Goal: Information Seeking & Learning: Learn about a topic

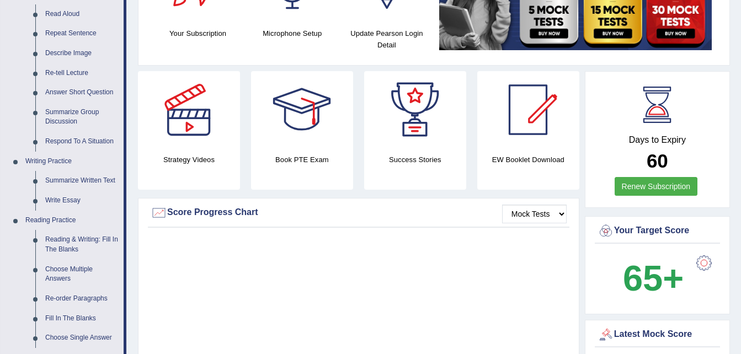
scroll to position [442, 0]
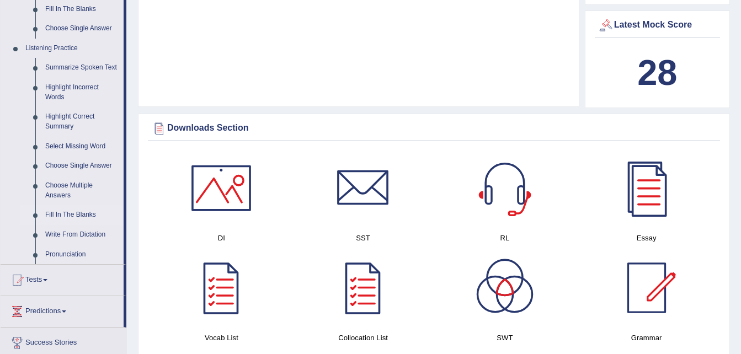
click at [85, 213] on link "Fill In The Blanks" at bounding box center [81, 215] width 83 height 20
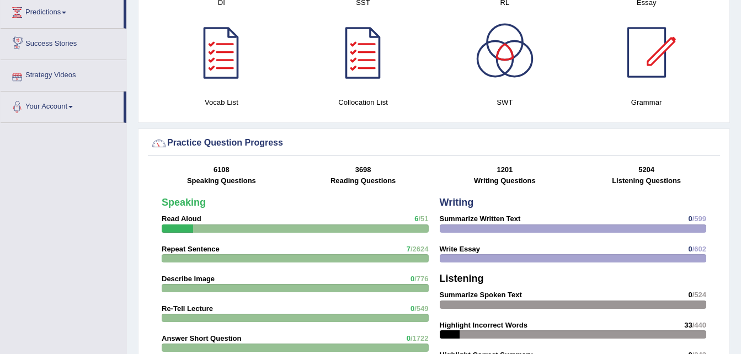
scroll to position [718, 0]
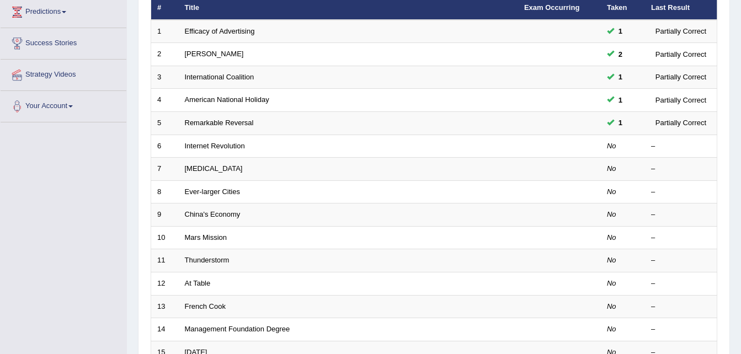
scroll to position [154, 0]
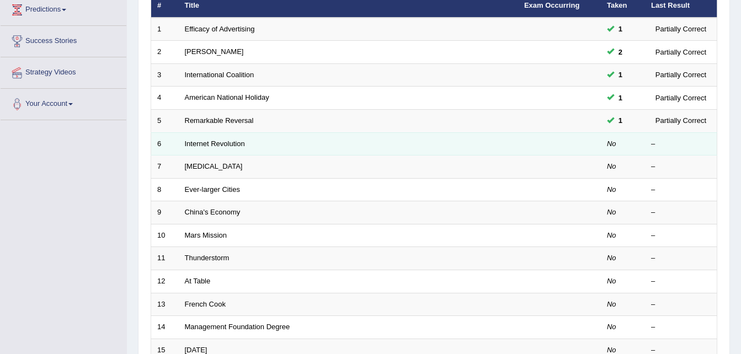
click at [260, 146] on td "Internet Revolution" at bounding box center [348, 143] width 339 height 23
click at [206, 141] on link "Internet Revolution" at bounding box center [215, 144] width 60 height 8
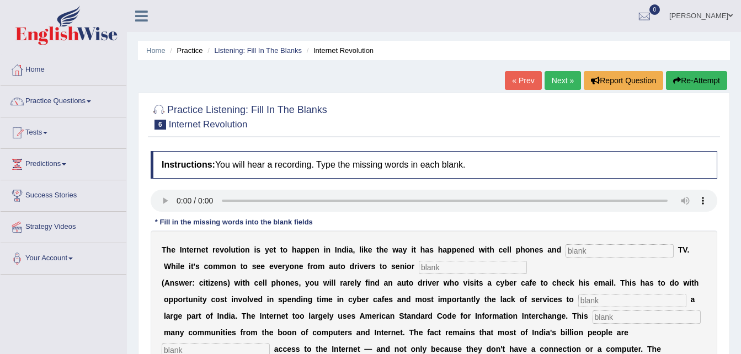
click at [505, 107] on div at bounding box center [434, 116] width 566 height 34
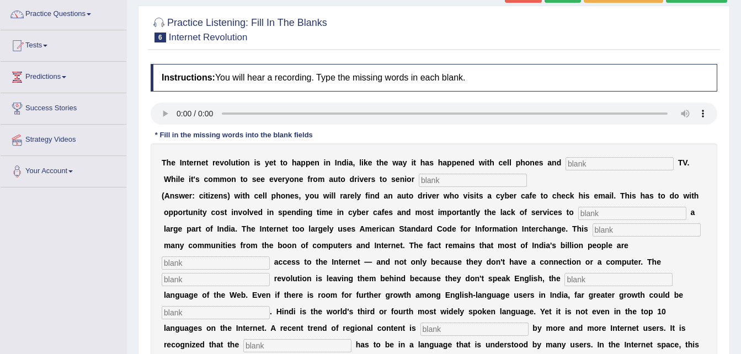
scroll to position [88, 0]
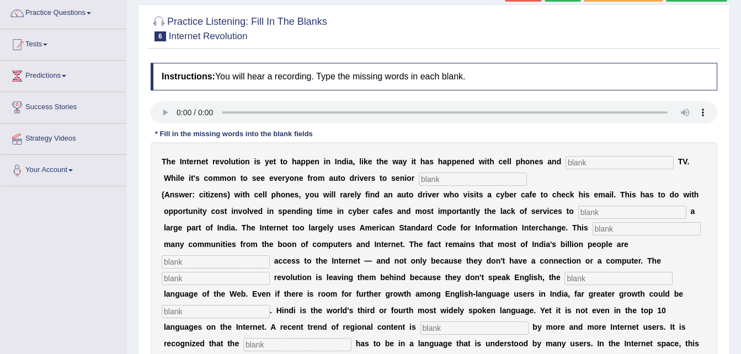
click at [565, 163] on input "text" at bounding box center [619, 162] width 108 height 13
type input "cable"
click at [427, 178] on input "text" at bounding box center [473, 179] width 108 height 13
type input "citizens"
click at [578, 213] on input "text" at bounding box center [632, 212] width 108 height 13
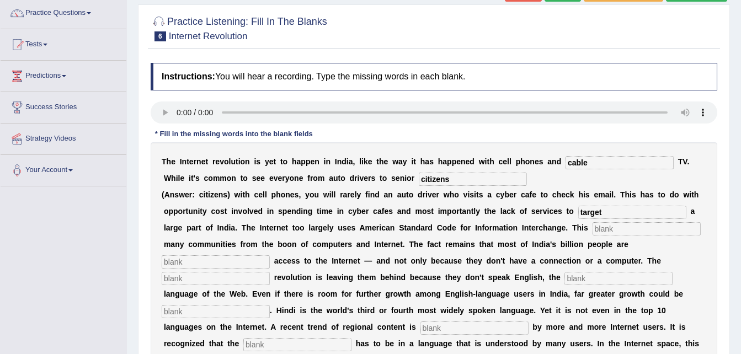
type input "target"
click at [592, 228] on input "text" at bounding box center [646, 228] width 108 height 13
type input "alienates"
click at [270, 255] on input "text" at bounding box center [216, 261] width 108 height 13
type input "dennied"
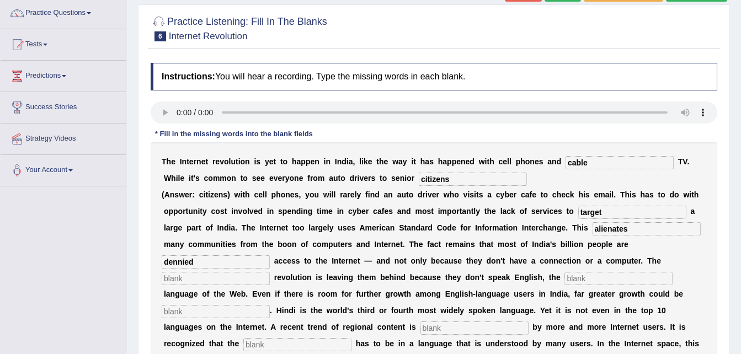
click at [270, 272] on input "text" at bounding box center [216, 278] width 108 height 13
type input "digital"
click at [270, 255] on input "dennied" at bounding box center [216, 261] width 108 height 13
type input "denied"
click at [564, 280] on input "text" at bounding box center [618, 278] width 108 height 13
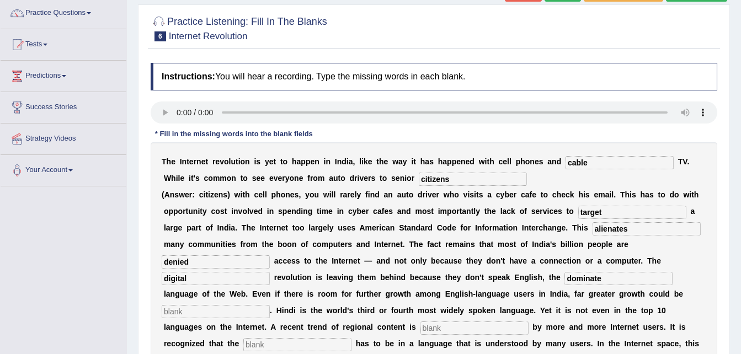
type input "dominate"
click at [270, 305] on input "text" at bounding box center [216, 311] width 108 height 13
click at [506, 322] on input "text" at bounding box center [474, 328] width 108 height 13
type input "preferred"
click at [307, 338] on input "text" at bounding box center [297, 344] width 108 height 13
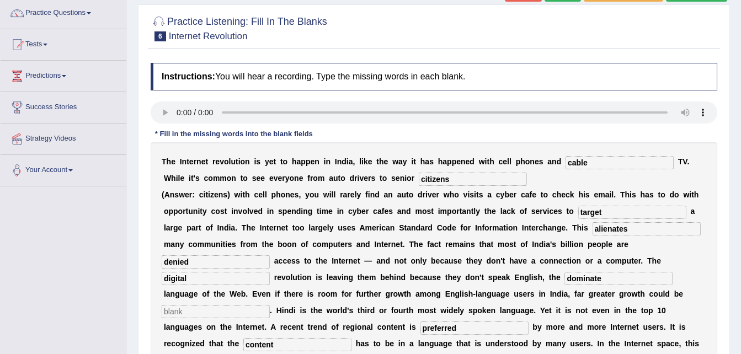
type input "content"
click at [270, 305] on input "text" at bounding box center [216, 311] width 108 height 13
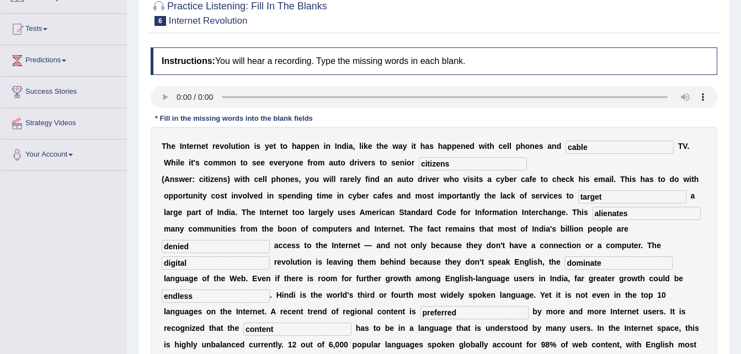
scroll to position [110, 0]
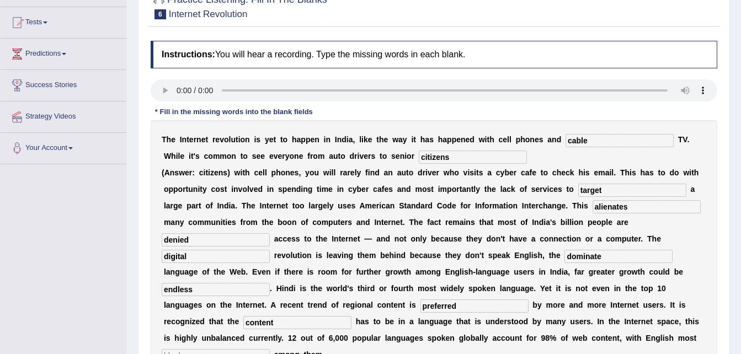
type input "endless"
click at [495, 162] on div "T h e I n t e r n e t r e v o l u t i o n i s y e t t o h a p p e n i n I n d i…" at bounding box center [434, 247] width 566 height 254
click at [184, 349] on input "text" at bounding box center [216, 355] width 108 height 13
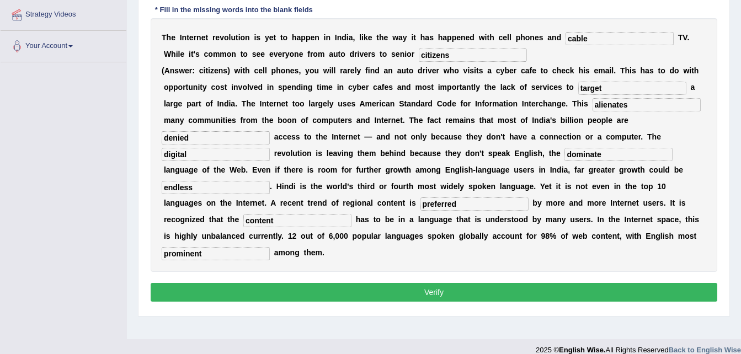
scroll to position [221, 0]
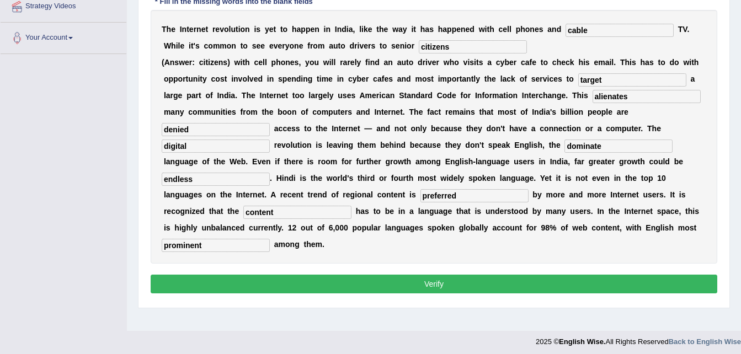
type input "prominent"
click at [456, 275] on button "Verify" at bounding box center [434, 284] width 566 height 19
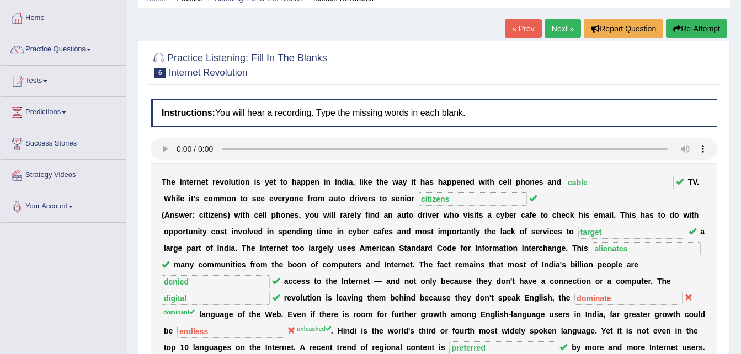
scroll to position [44, 0]
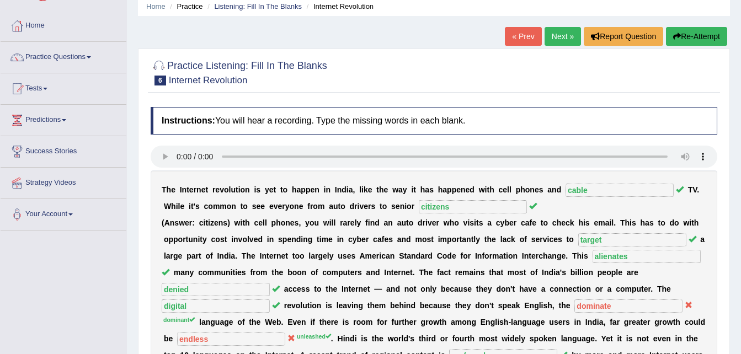
click at [568, 29] on link "Next »" at bounding box center [562, 36] width 36 height 19
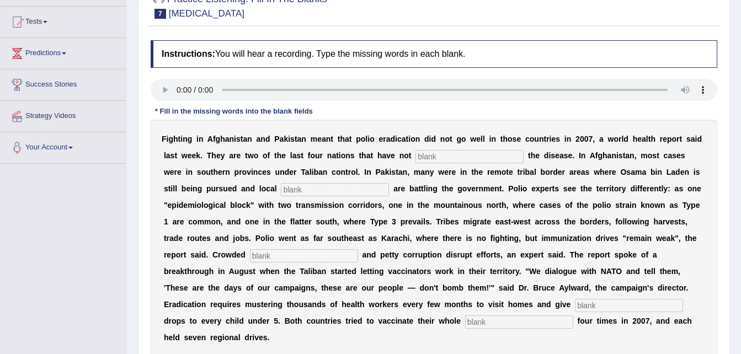
scroll to position [132, 0]
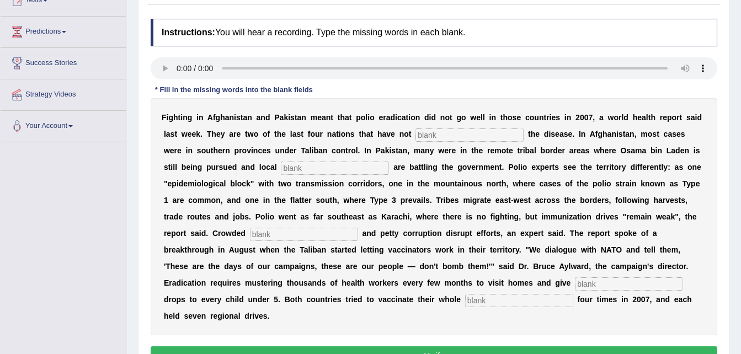
click at [549, 294] on input "text" at bounding box center [519, 300] width 108 height 13
type input "population"
click at [417, 137] on input "text" at bounding box center [469, 135] width 108 height 13
type input "eliminated"
click at [281, 167] on input "text" at bounding box center [335, 168] width 108 height 13
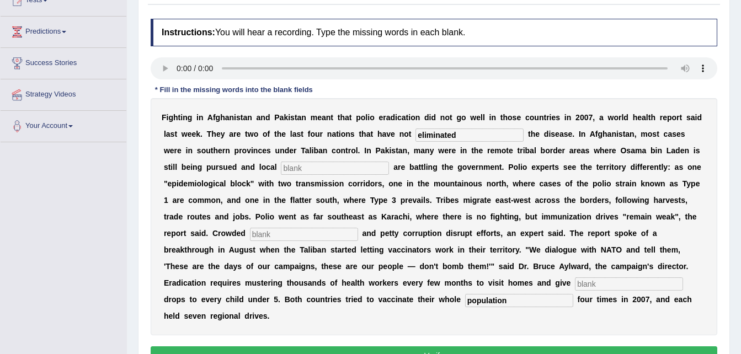
click at [250, 65] on div "Instructions: You will hear a recording. Type the missing words in each blank. …" at bounding box center [434, 193] width 572 height 361
click at [281, 166] on input "text" at bounding box center [335, 168] width 108 height 13
type input "miliants"
click at [575, 281] on input "text" at bounding box center [629, 283] width 108 height 13
type input "vaccine"
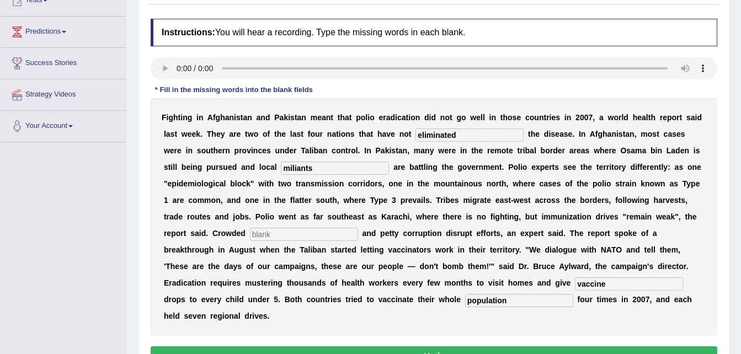
click at [358, 228] on input "text" at bounding box center [304, 234] width 108 height 13
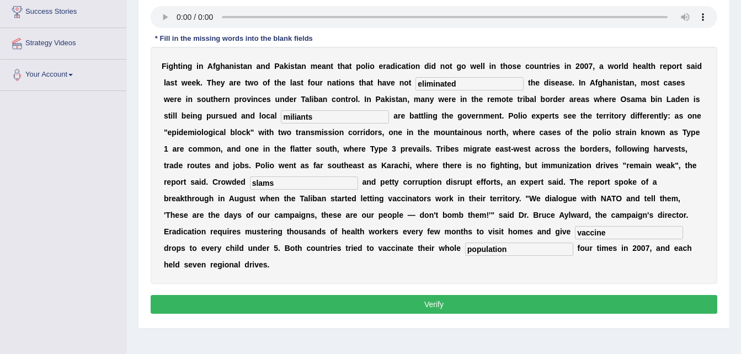
scroll to position [199, 0]
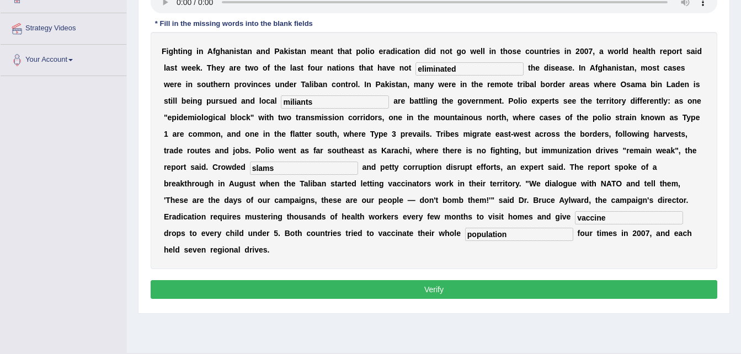
type input "slams"
click at [455, 280] on button "Verify" at bounding box center [434, 289] width 566 height 19
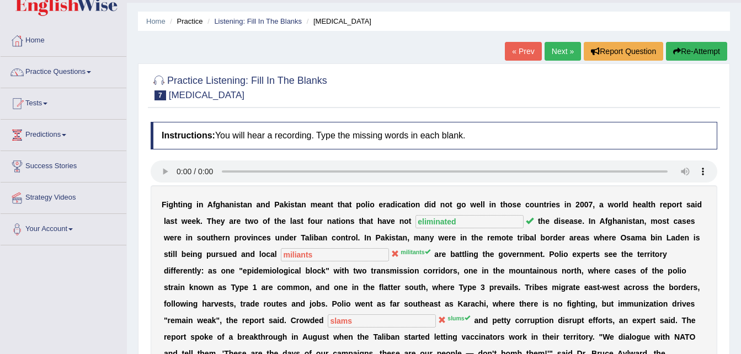
scroll to position [22, 0]
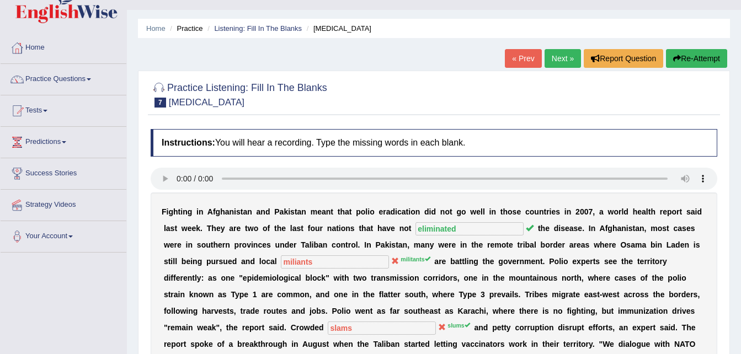
click at [561, 59] on link "Next »" at bounding box center [562, 58] width 36 height 19
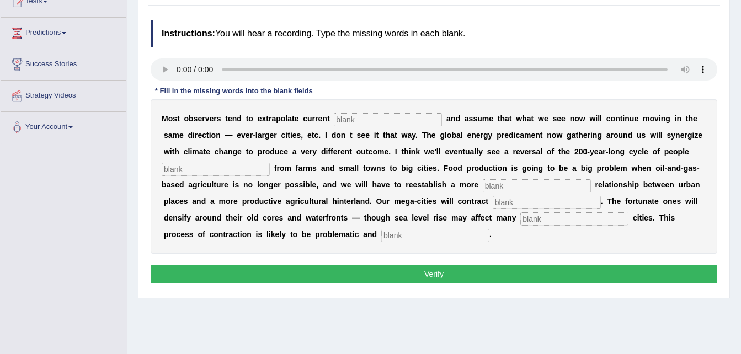
scroll to position [132, 0]
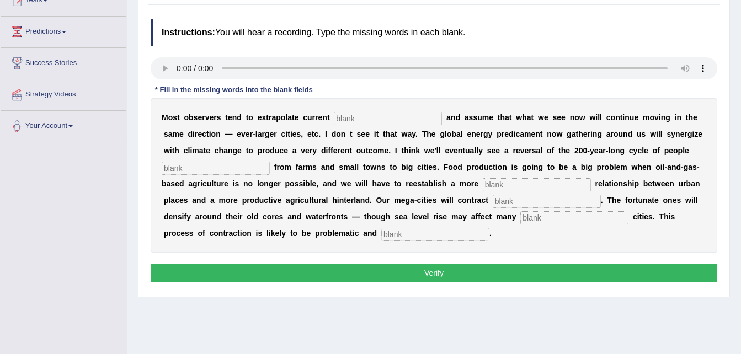
click at [381, 231] on input "text" at bounding box center [435, 234] width 108 height 13
type input "disorderly"
click at [520, 217] on input "text" at bounding box center [574, 217] width 108 height 13
type input "harbour"
click at [493, 201] on input "text" at bounding box center [547, 201] width 108 height 13
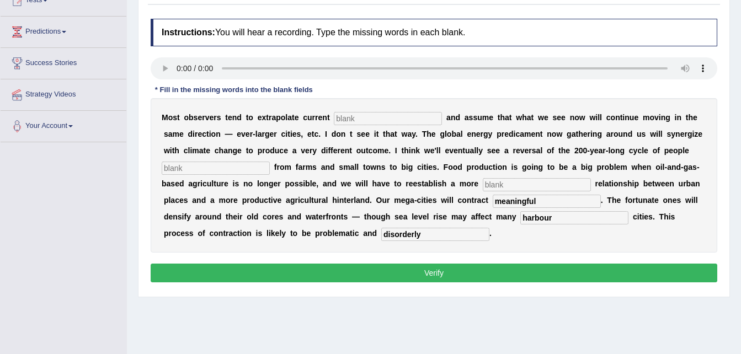
type input "meaningful"
click at [483, 181] on input "text" at bounding box center [537, 184] width 108 height 13
type input "substantially"
click at [227, 168] on input "text" at bounding box center [216, 168] width 108 height 13
type input "moving"
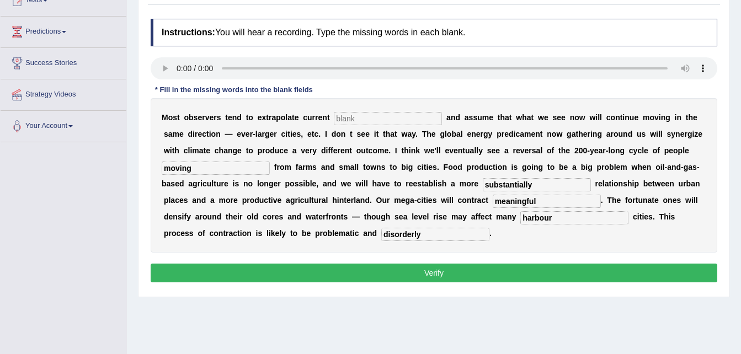
click at [341, 119] on input "text" at bounding box center [388, 118] width 108 height 13
type input "trend"
click at [446, 272] on button "Verify" at bounding box center [434, 273] width 566 height 19
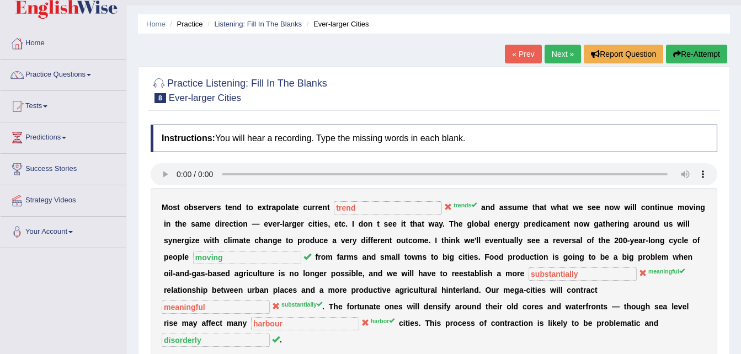
scroll to position [22, 0]
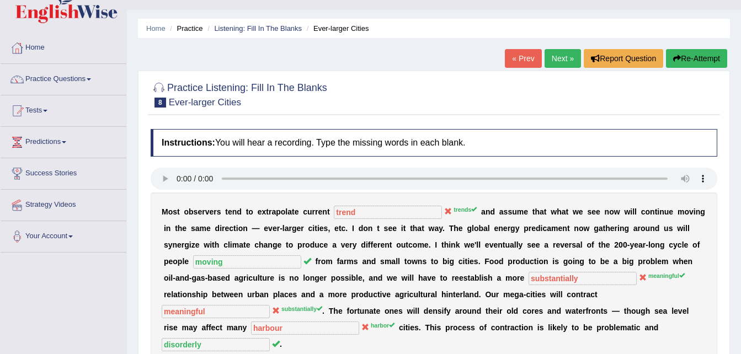
click at [570, 56] on link "Next »" at bounding box center [562, 58] width 36 height 19
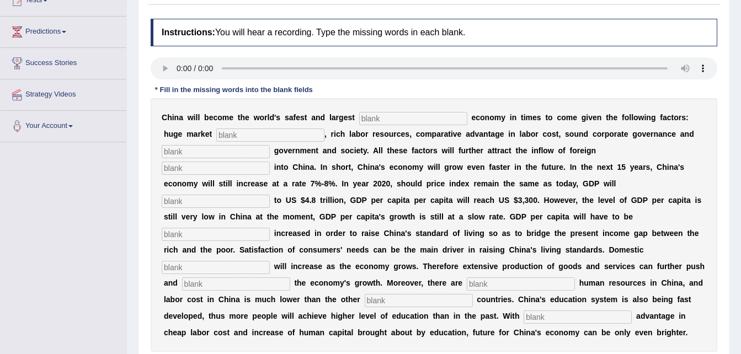
click at [331, 335] on div "C h i n a w i l l b e c o m e t h e w o r l d ' s s a f e s t a n d l a r g e s…" at bounding box center [434, 225] width 566 height 254
click at [523, 311] on input "text" at bounding box center [577, 317] width 108 height 13
type input "comparative"
click at [365, 294] on input "text" at bounding box center [419, 300] width 108 height 13
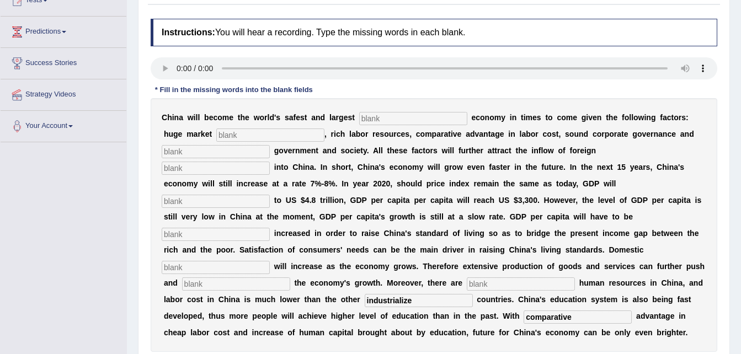
type input "industrialize"
click at [467, 277] on input "text" at bounding box center [521, 283] width 108 height 13
click at [221, 277] on input "text" at bounding box center [236, 283] width 108 height 13
type input "substain"
click at [226, 261] on input "text" at bounding box center [216, 267] width 108 height 13
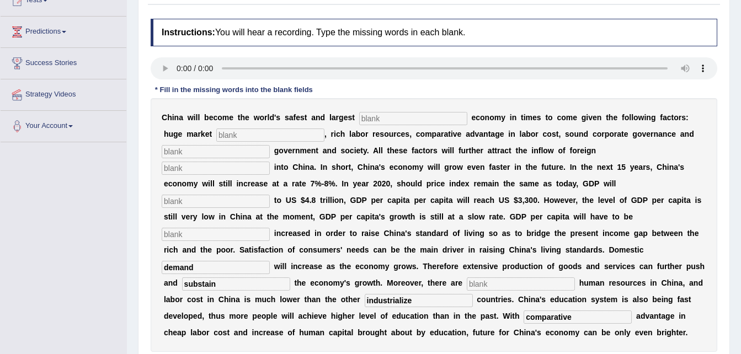
type input "demand"
click at [268, 228] on input "text" at bounding box center [216, 234] width 108 height 13
type input "further"
click at [270, 195] on input "text" at bounding box center [216, 201] width 108 height 13
type input "amount"
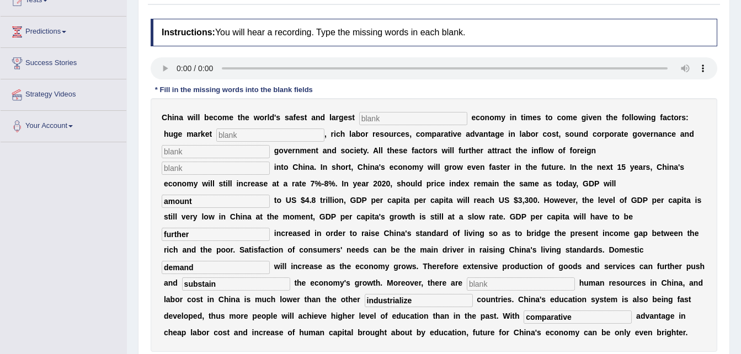
click at [270, 162] on input "text" at bounding box center [216, 168] width 108 height 13
type input "capital"
click at [270, 145] on input "text" at bounding box center [216, 151] width 108 height 13
type input "stable"
click at [216, 138] on input "text" at bounding box center [270, 135] width 108 height 13
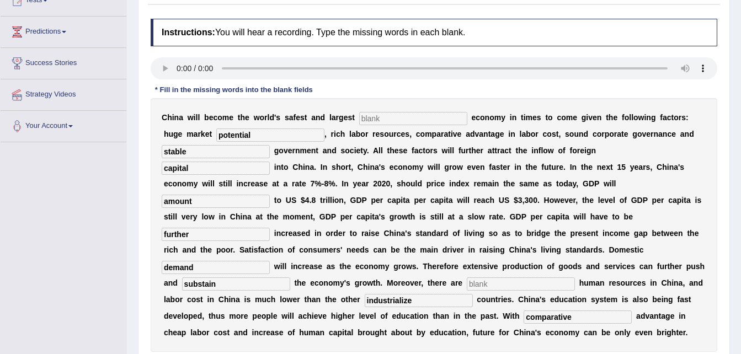
type input "potential"
click at [397, 114] on input "text" at bounding box center [413, 118] width 108 height 13
type input "investment"
click at [467, 277] on input "text" at bounding box center [521, 283] width 108 height 13
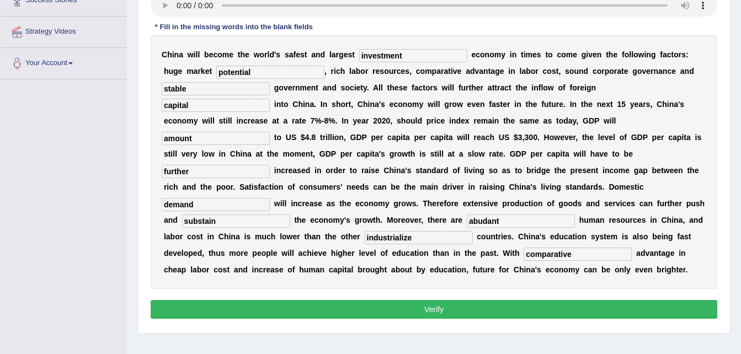
scroll to position [199, 0]
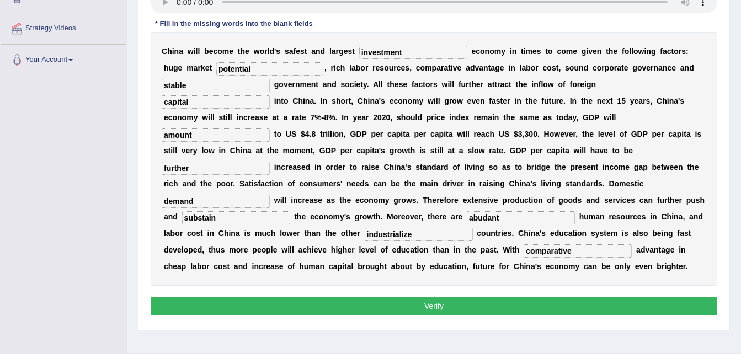
type input "abudant"
click at [434, 297] on button "Verify" at bounding box center [434, 306] width 566 height 19
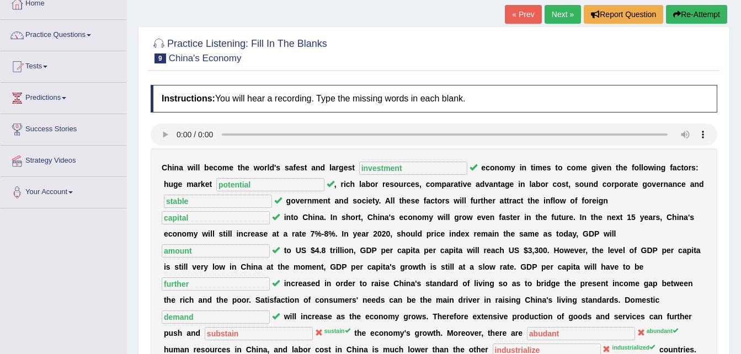
scroll to position [44, 0]
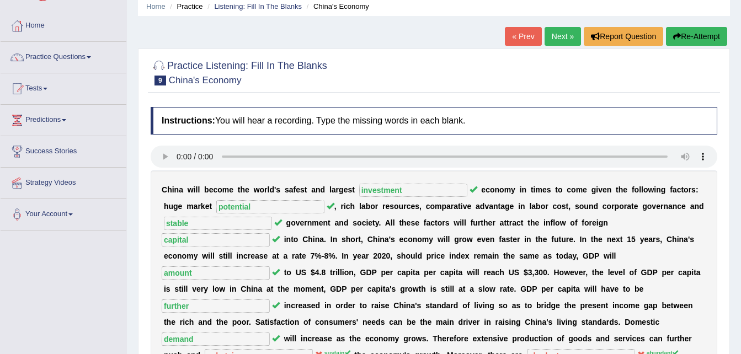
click at [561, 38] on link "Next »" at bounding box center [562, 36] width 36 height 19
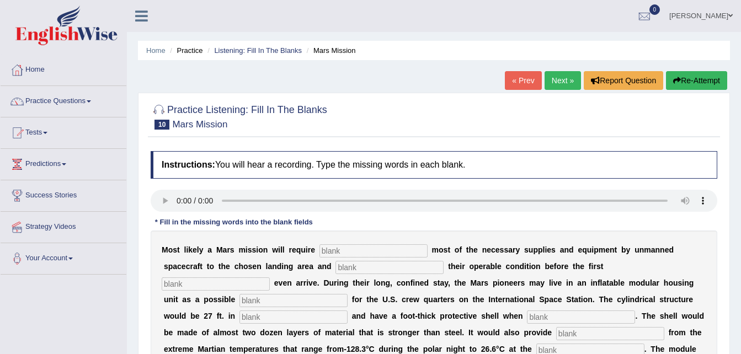
click at [740, 353] on div "Home Practice Listening: Fill In The Blanks Mars Mission « Prev Next » Report Q…" at bounding box center [434, 276] width 614 height 552
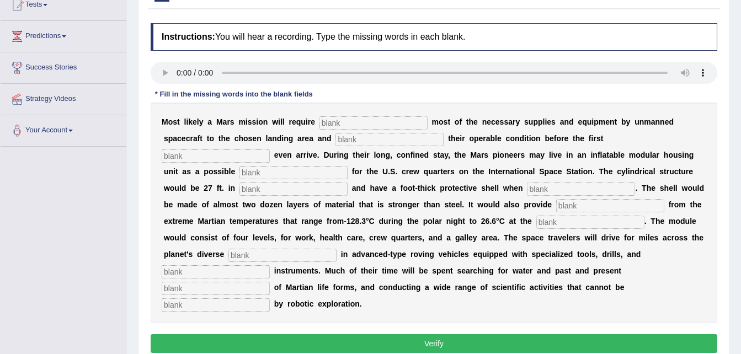
scroll to position [154, 0]
